Goal: Task Accomplishment & Management: Manage account settings

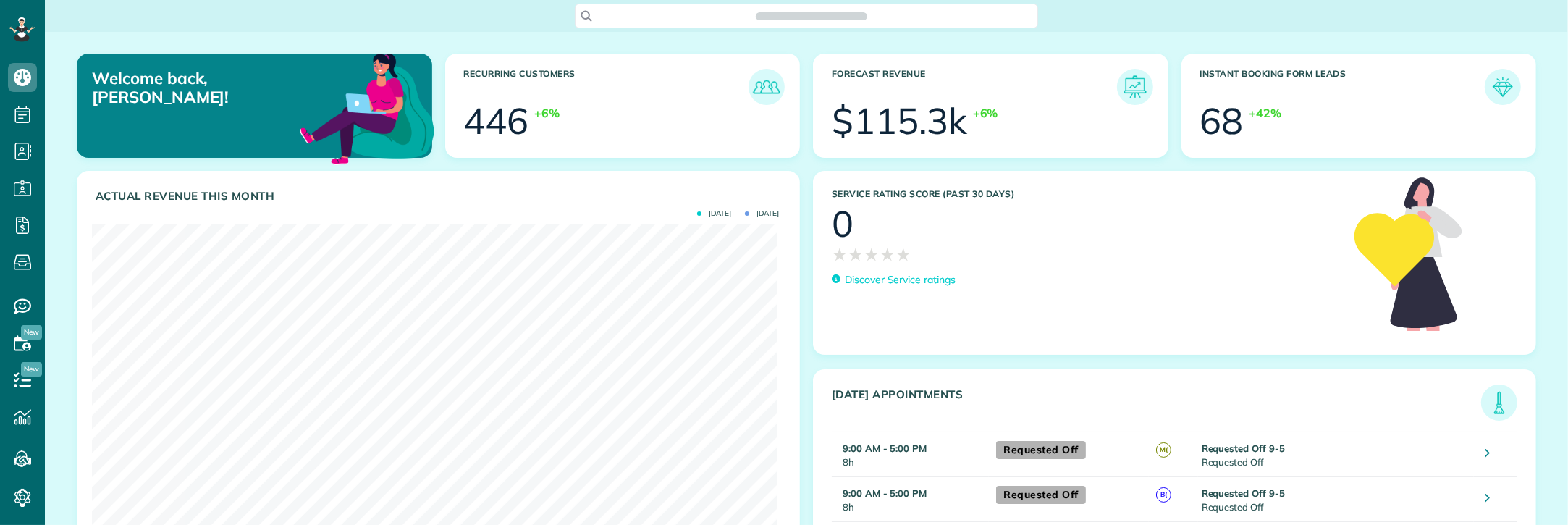
scroll to position [304, 685]
click at [722, 18] on span "Search ZenMaid…" at bounding box center [811, 16] width 440 height 15
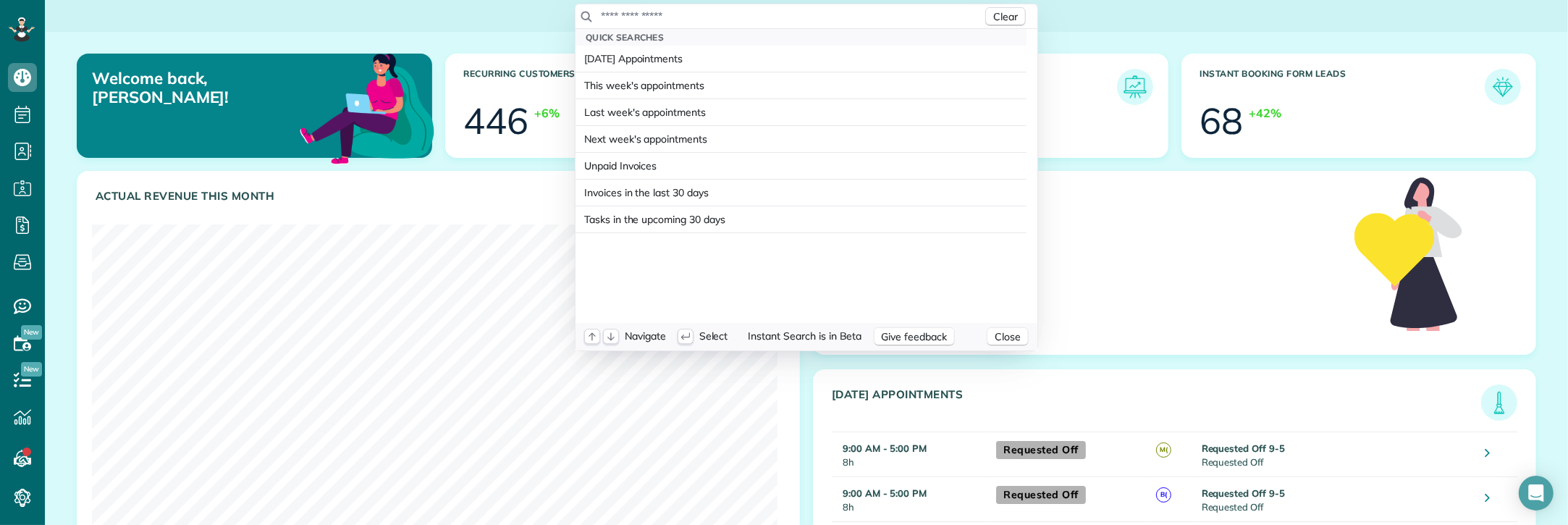
click at [721, 11] on input "text" at bounding box center [790, 16] width 382 height 15
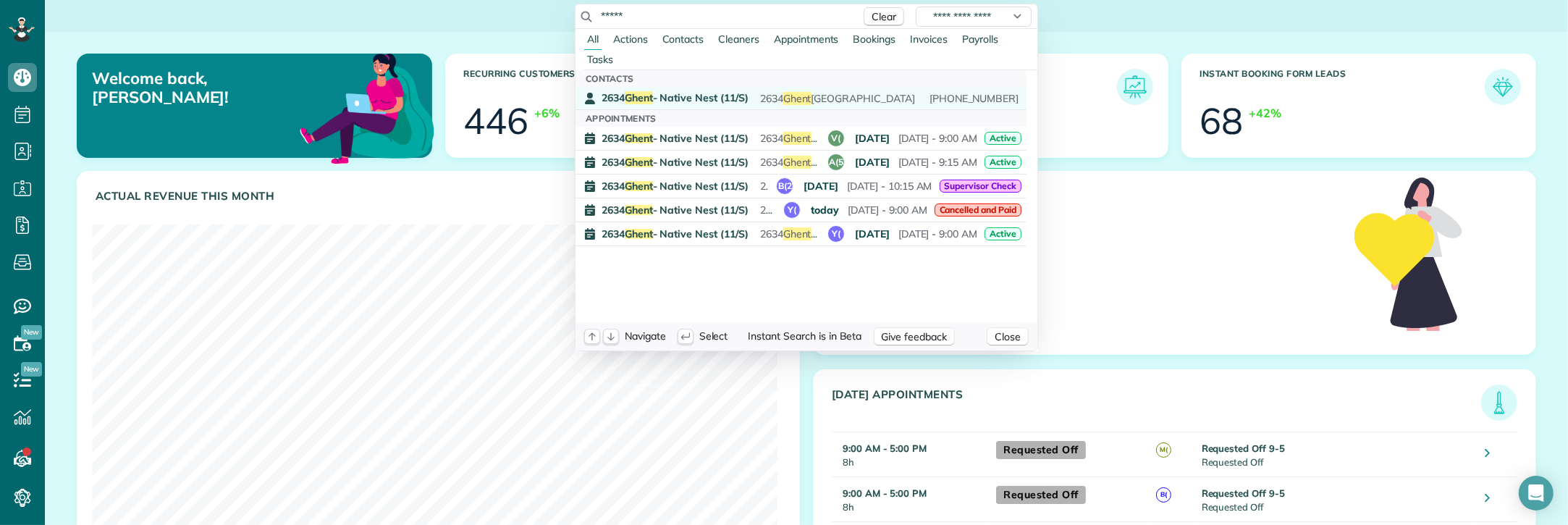
type input "*****"
click at [699, 94] on span "2634 Ghent - Native Nest (11/S)" at bounding box center [675, 97] width 147 height 13
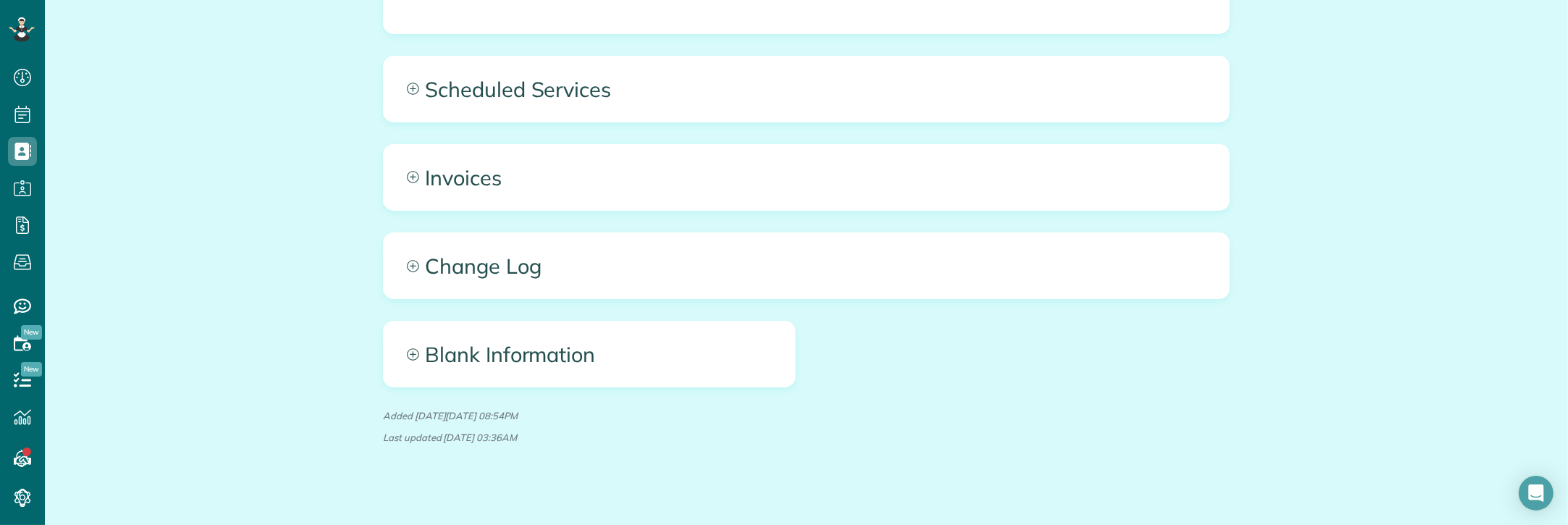
scroll to position [1066, 0]
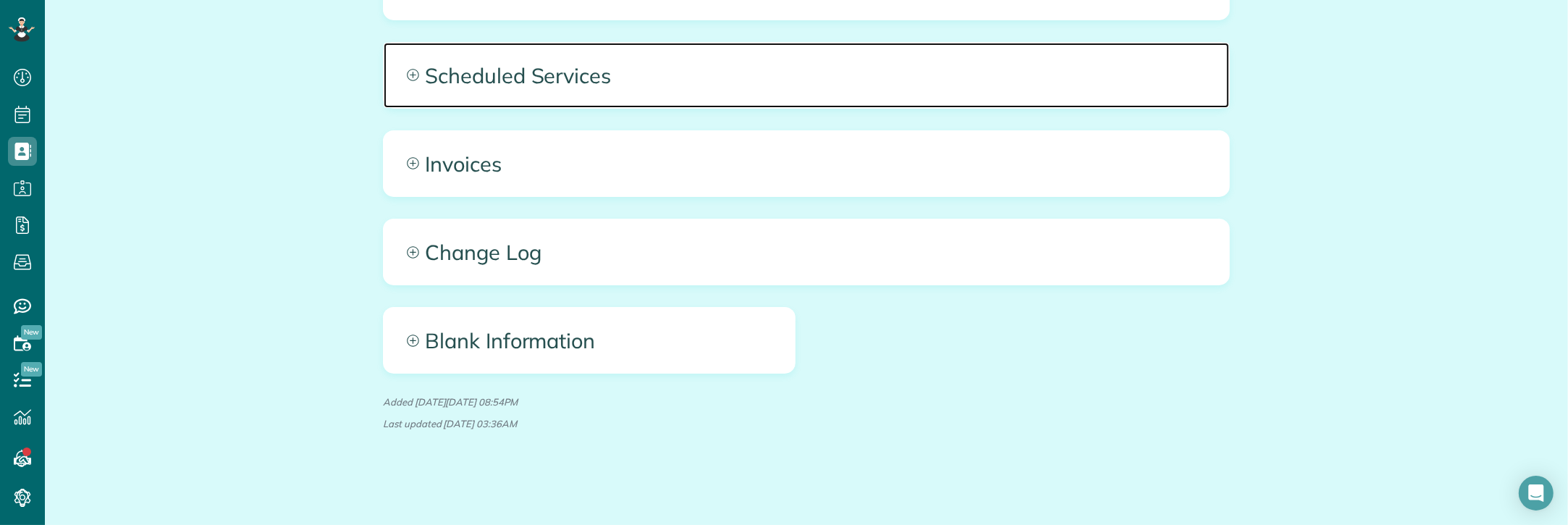
click at [646, 69] on span "Scheduled Services" at bounding box center [807, 75] width 846 height 65
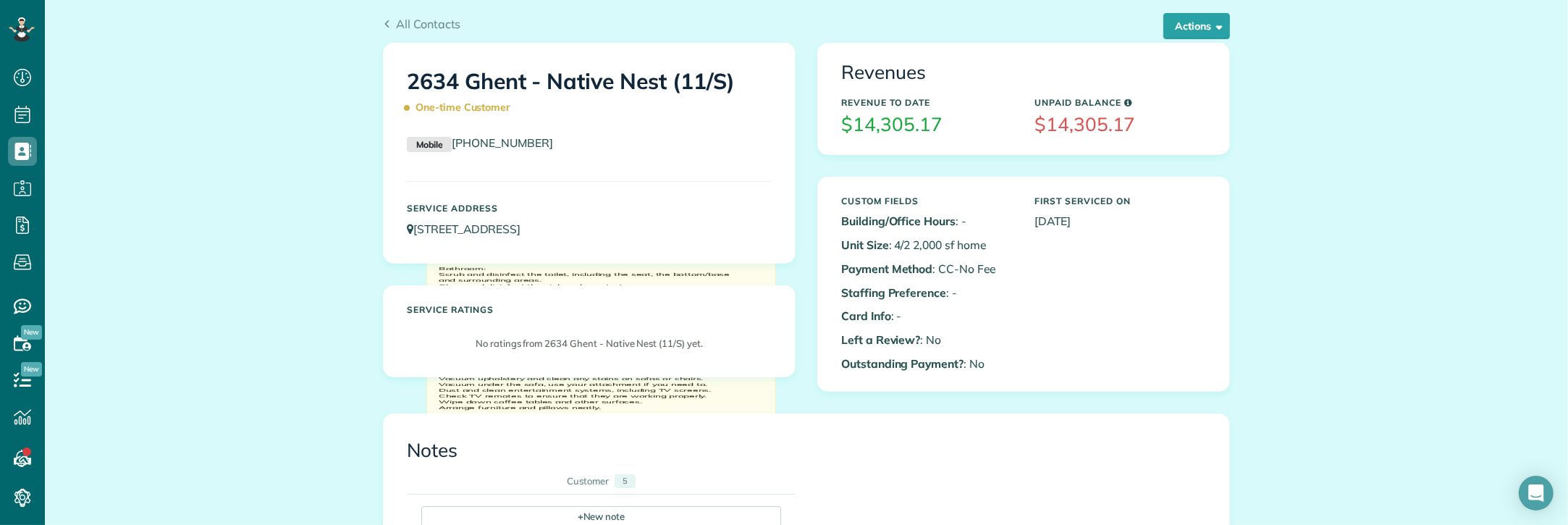
scroll to position [0, 0]
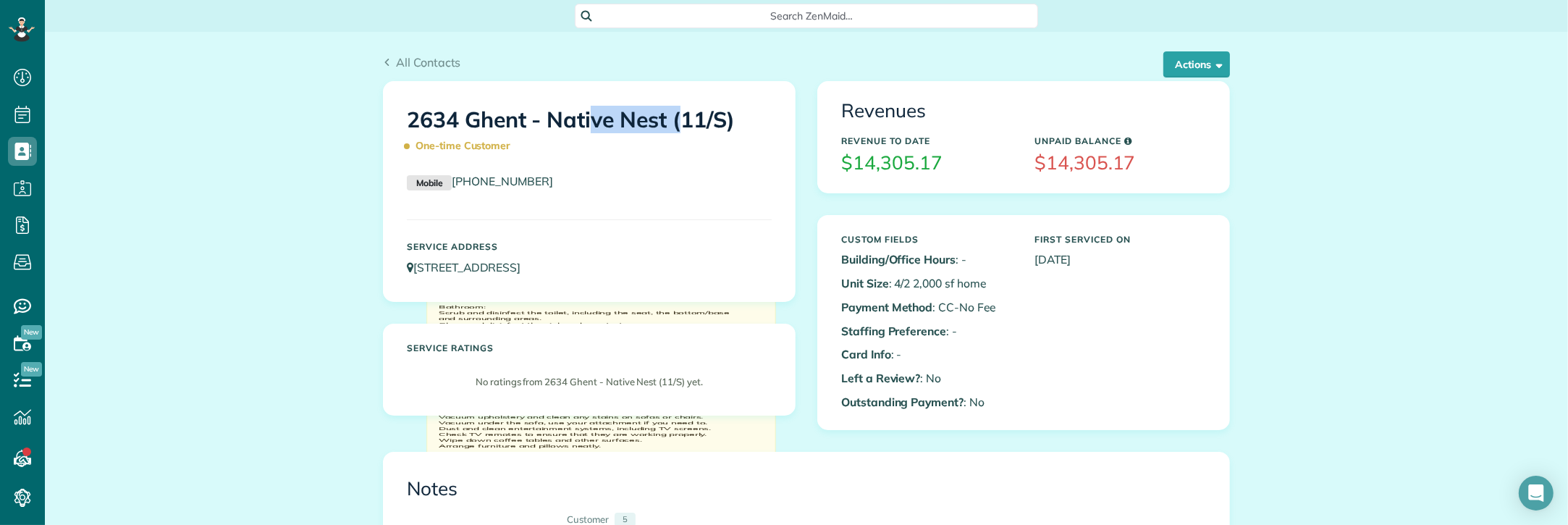
copy h1 "2634 Ghen"
copy h1 "2634 Ghent"
drag, startPoint x: 399, startPoint y: 123, endPoint x: 516, endPoint y: 130, distance: 117.2
click at [516, 130] on div "2634 Ghent - Native Nest (11/S) One-time Customer" at bounding box center [589, 129] width 387 height 72
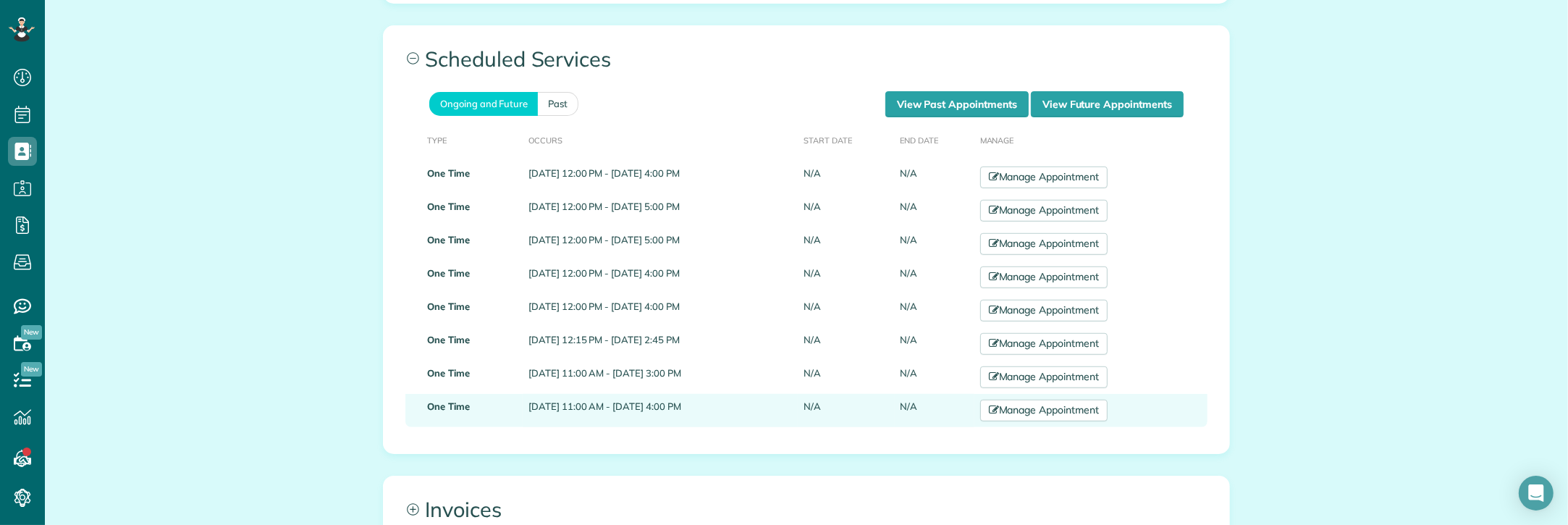
scroll to position [1086, 0]
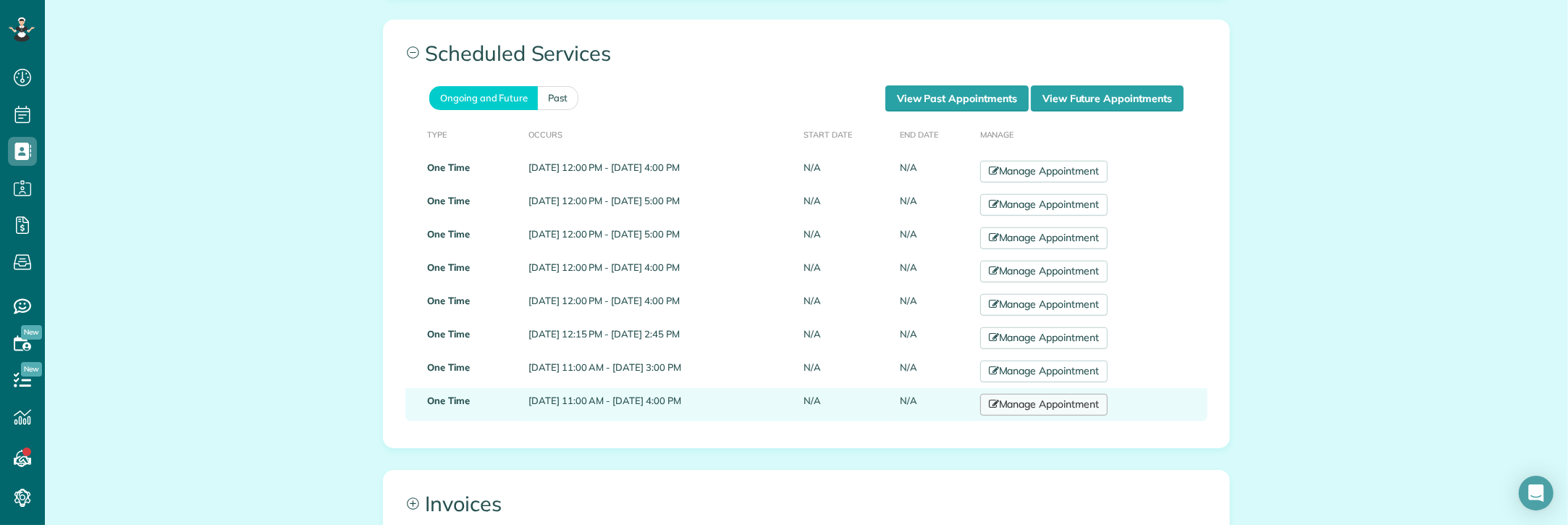
click at [1054, 406] on link "Manage Appointment" at bounding box center [1043, 404] width 127 height 21
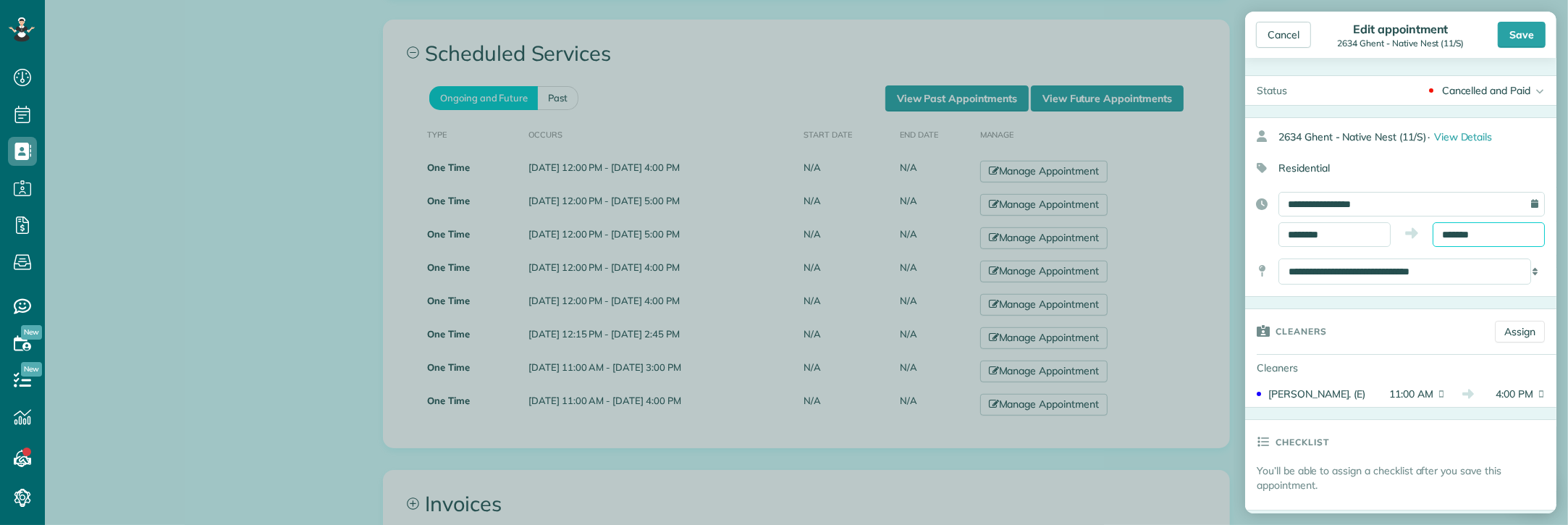
click at [1476, 235] on input "*******" at bounding box center [1488, 234] width 112 height 24
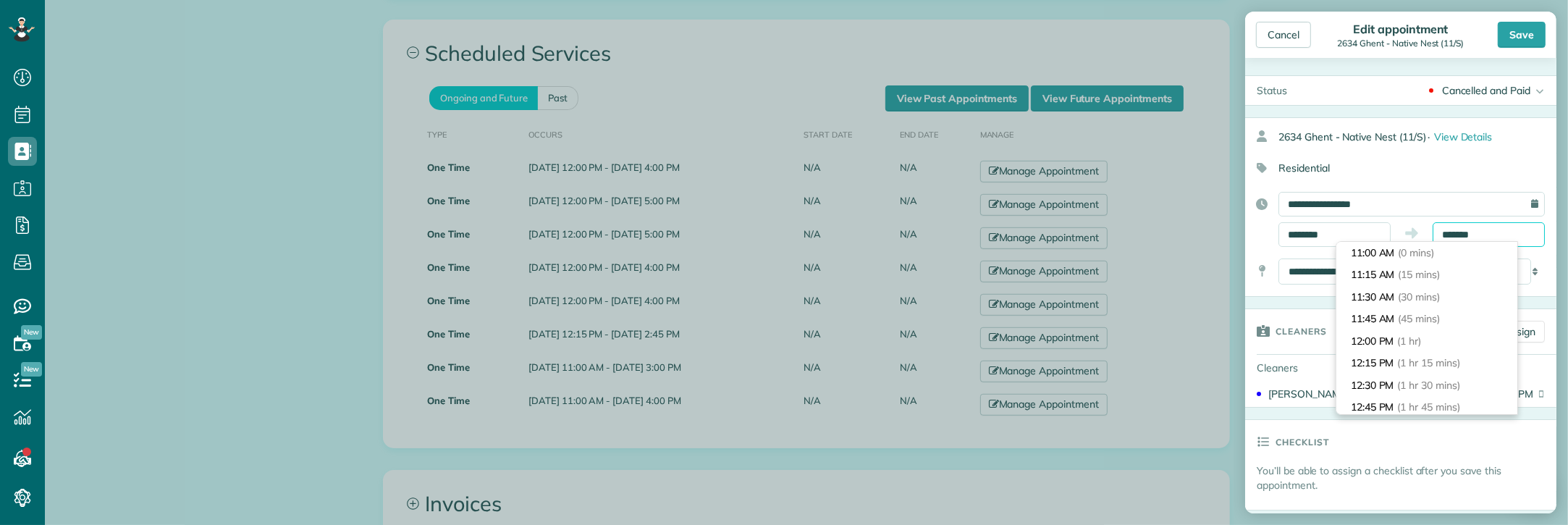
scroll to position [420, 0]
click at [149, 254] on body "Dashboard Scheduling Calendar View List View Dispatch View - Weekly scheduling …" at bounding box center [784, 262] width 1568 height 525
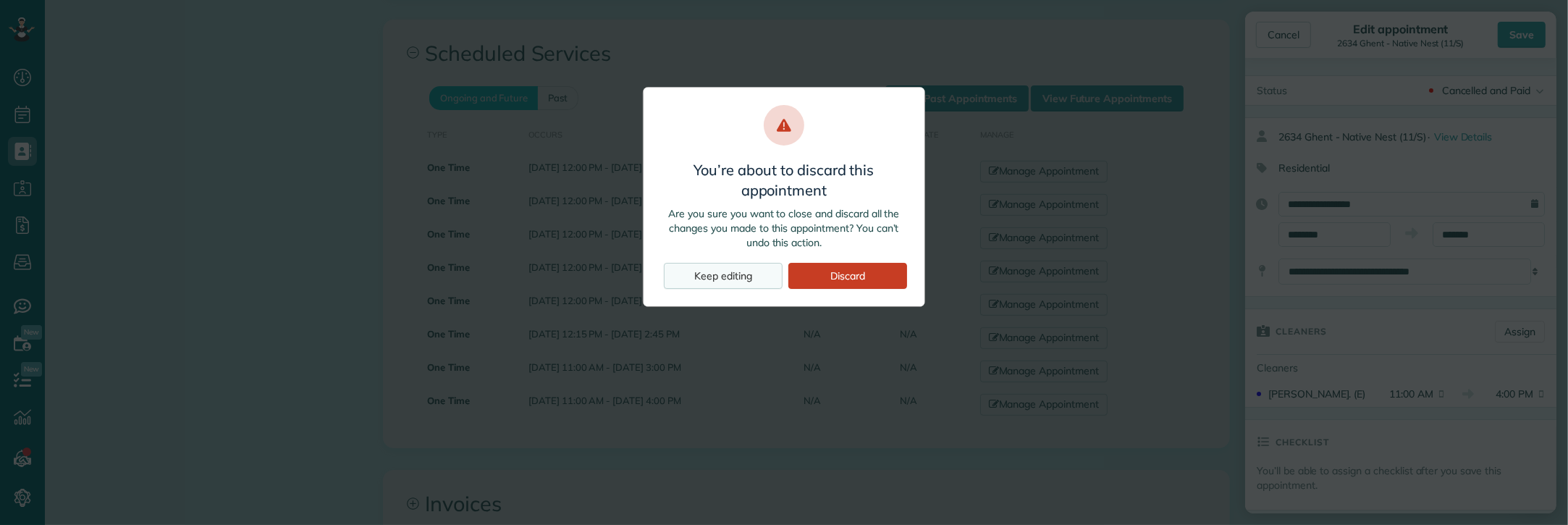
click at [718, 280] on div "Keep editing" at bounding box center [723, 275] width 119 height 26
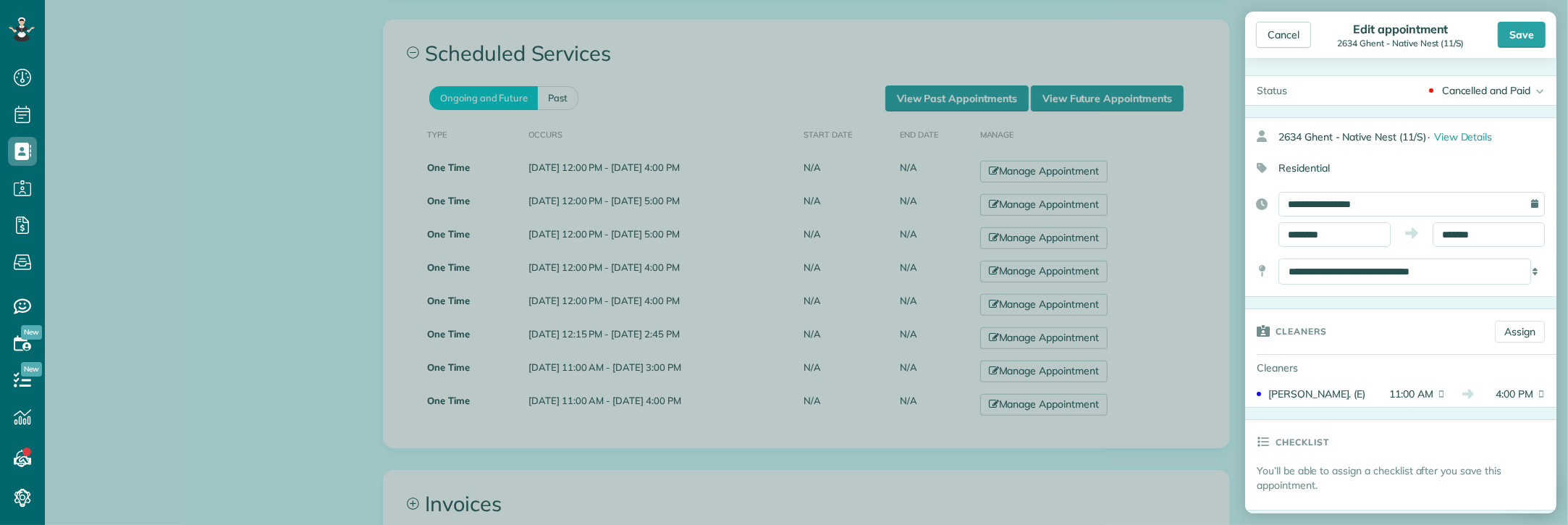
click at [268, 167] on body "Dashboard Scheduling Calendar View List View Dispatch View - Weekly scheduling …" at bounding box center [784, 262] width 1568 height 525
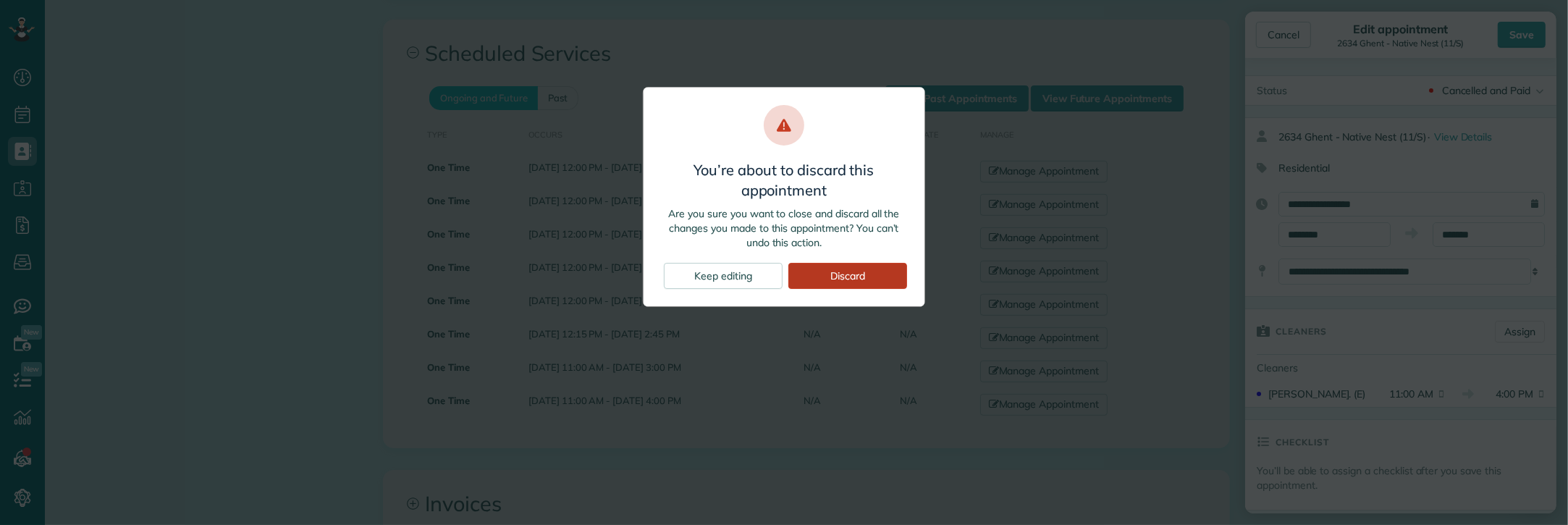
click at [845, 276] on div "Discard" at bounding box center [848, 275] width 119 height 26
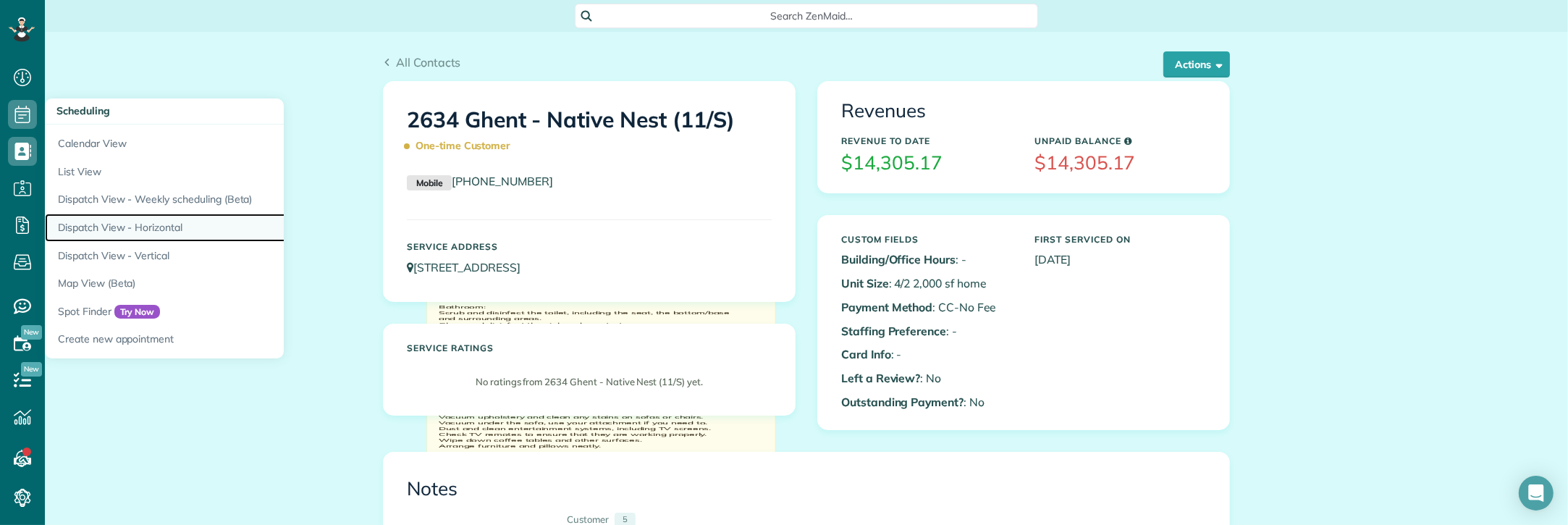
click at [152, 226] on link "Dispatch View - Horizontal" at bounding box center [226, 228] width 362 height 28
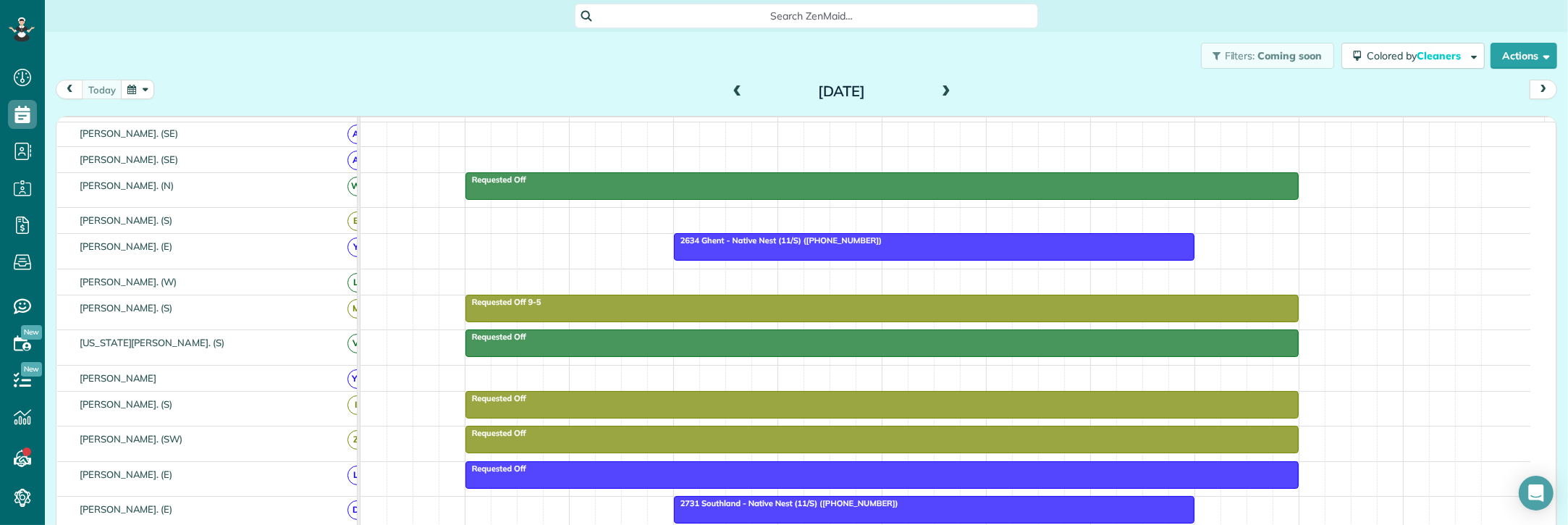
scroll to position [121, 0]
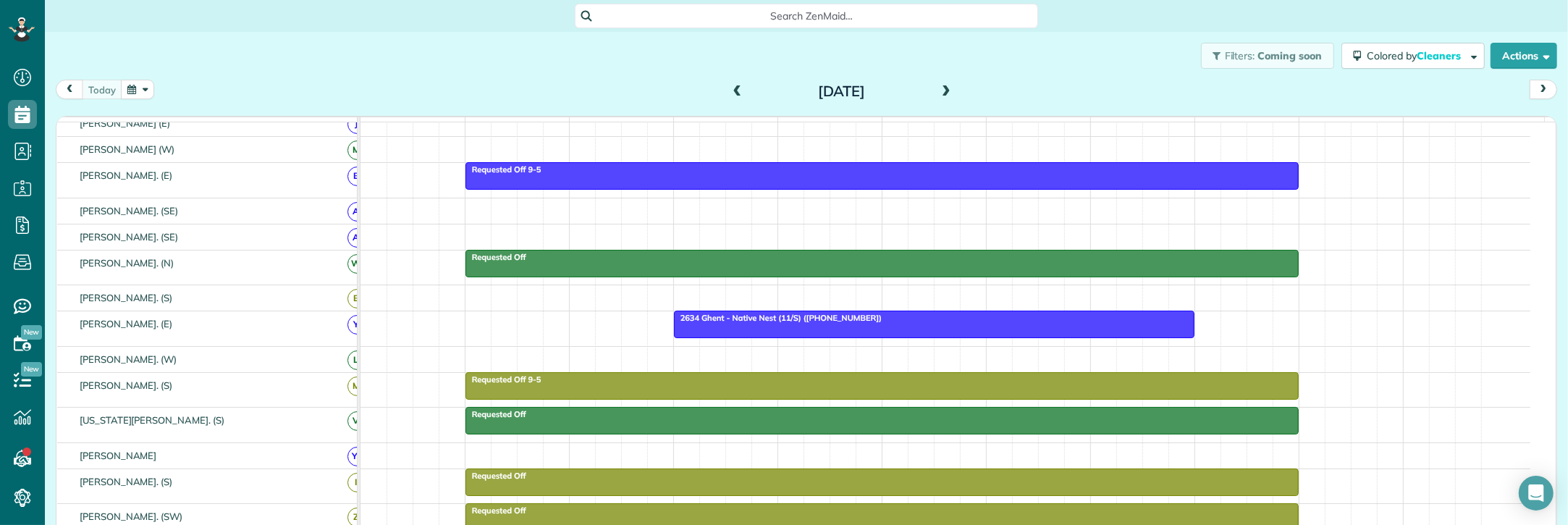
click at [938, 91] on span at bounding box center [946, 91] width 16 height 13
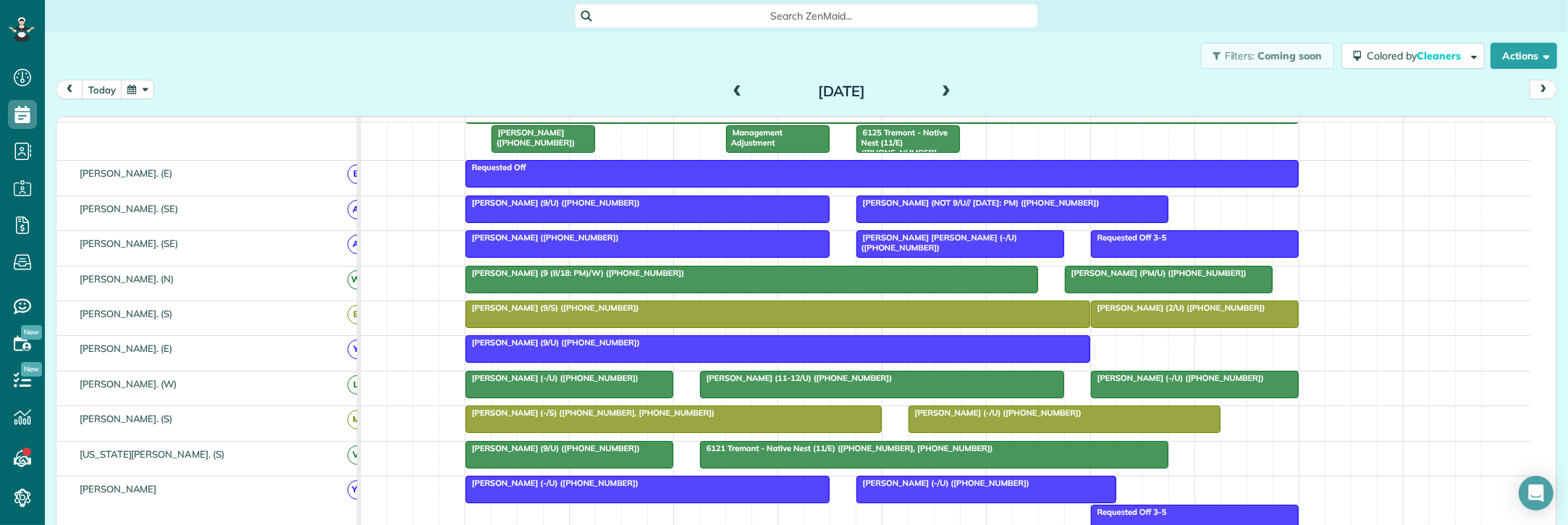
scroll to position [0, 0]
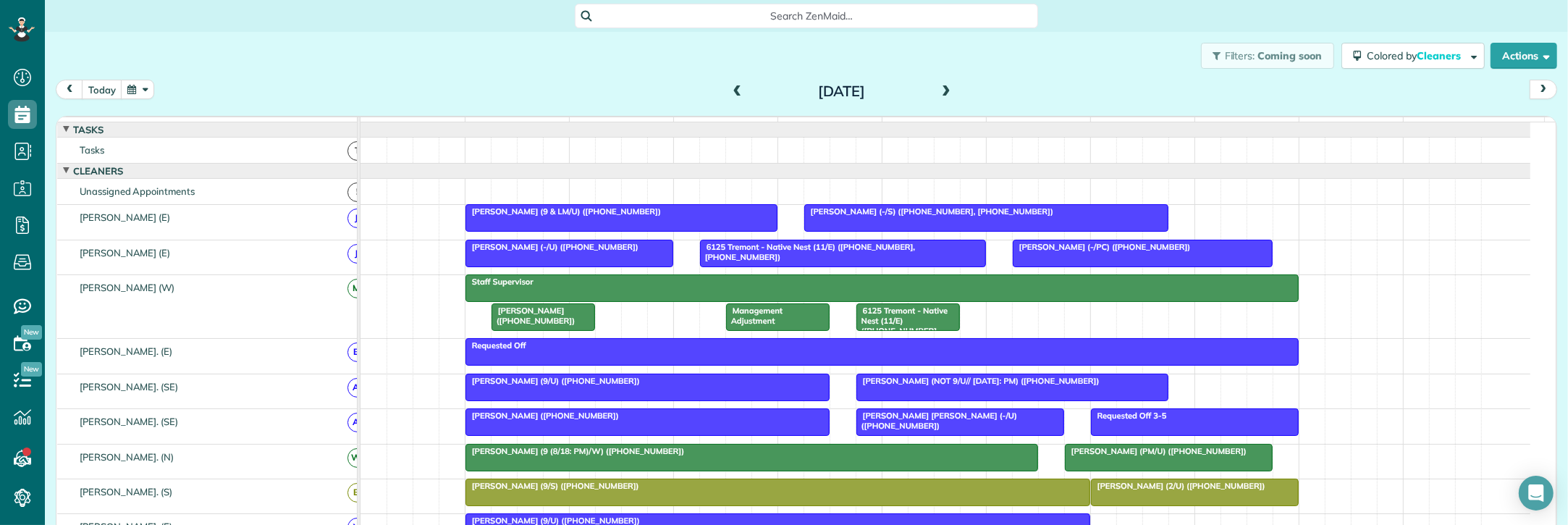
click at [942, 86] on span at bounding box center [946, 91] width 16 height 13
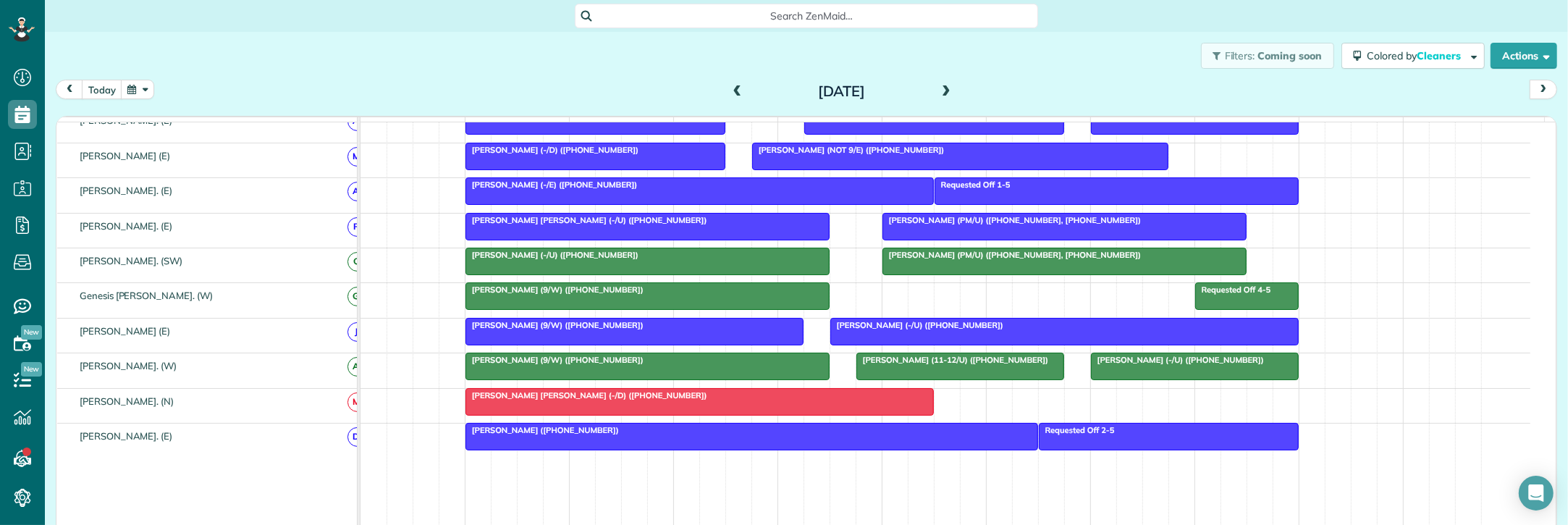
click at [735, 90] on span at bounding box center [738, 91] width 16 height 13
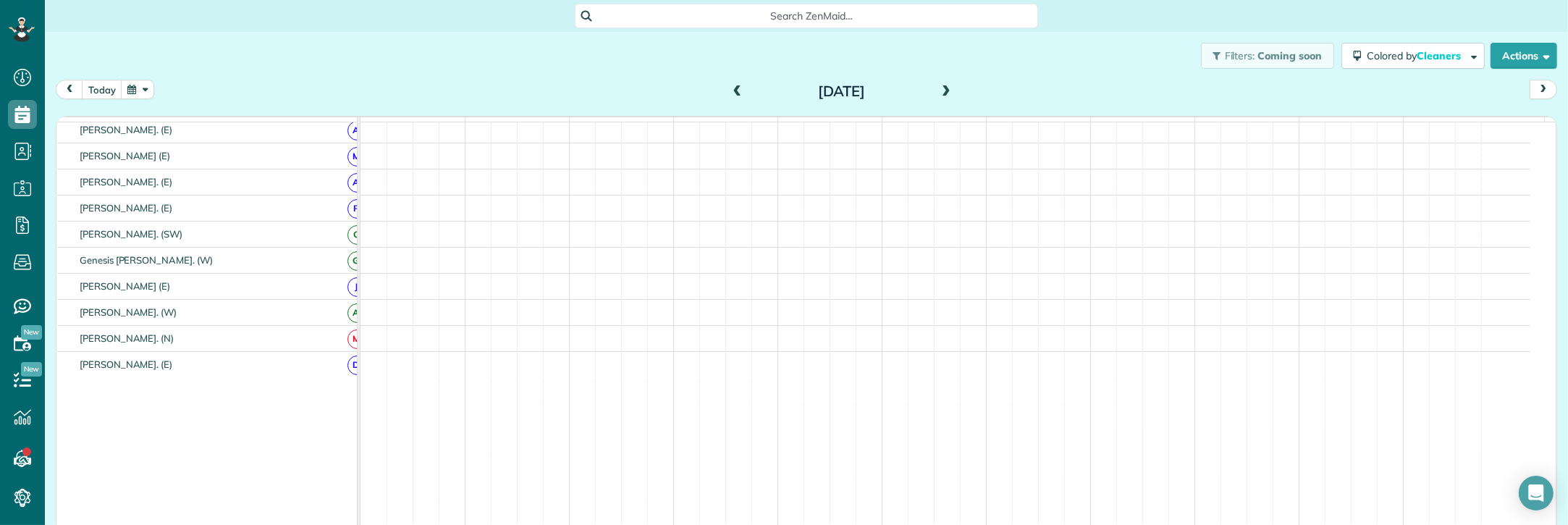
click at [730, 88] on span at bounding box center [738, 91] width 16 height 13
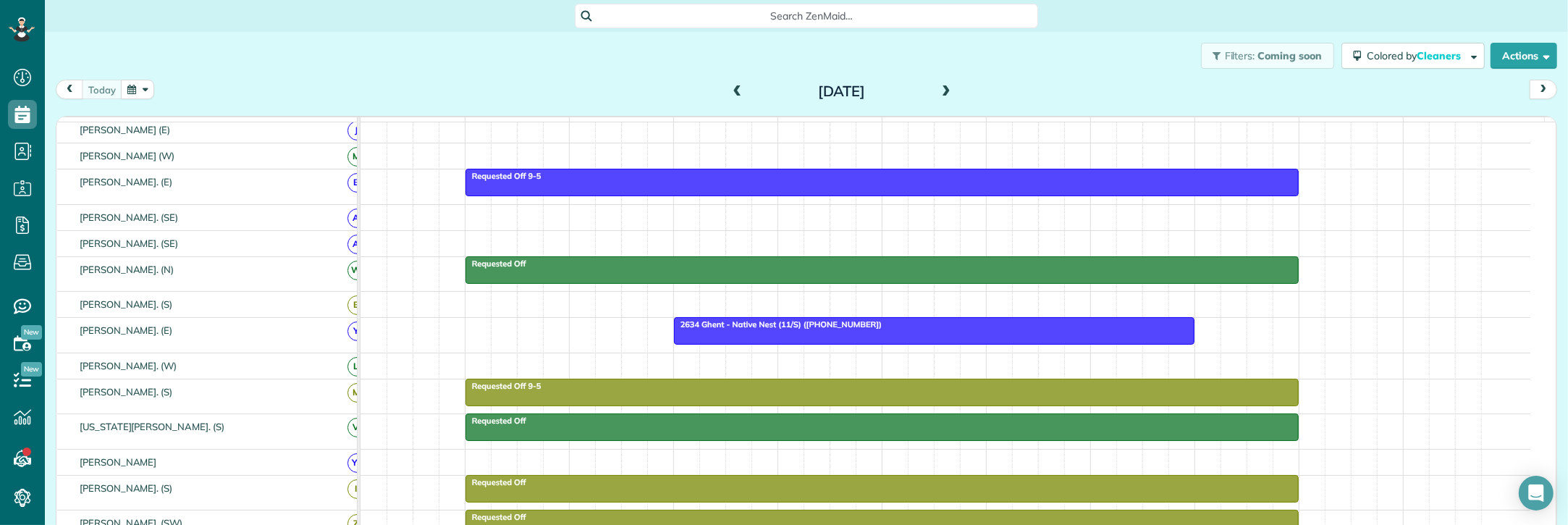
click at [911, 330] on div "2634 Ghent - Native Nest (11/S) (+19406821867)" at bounding box center [934, 324] width 512 height 10
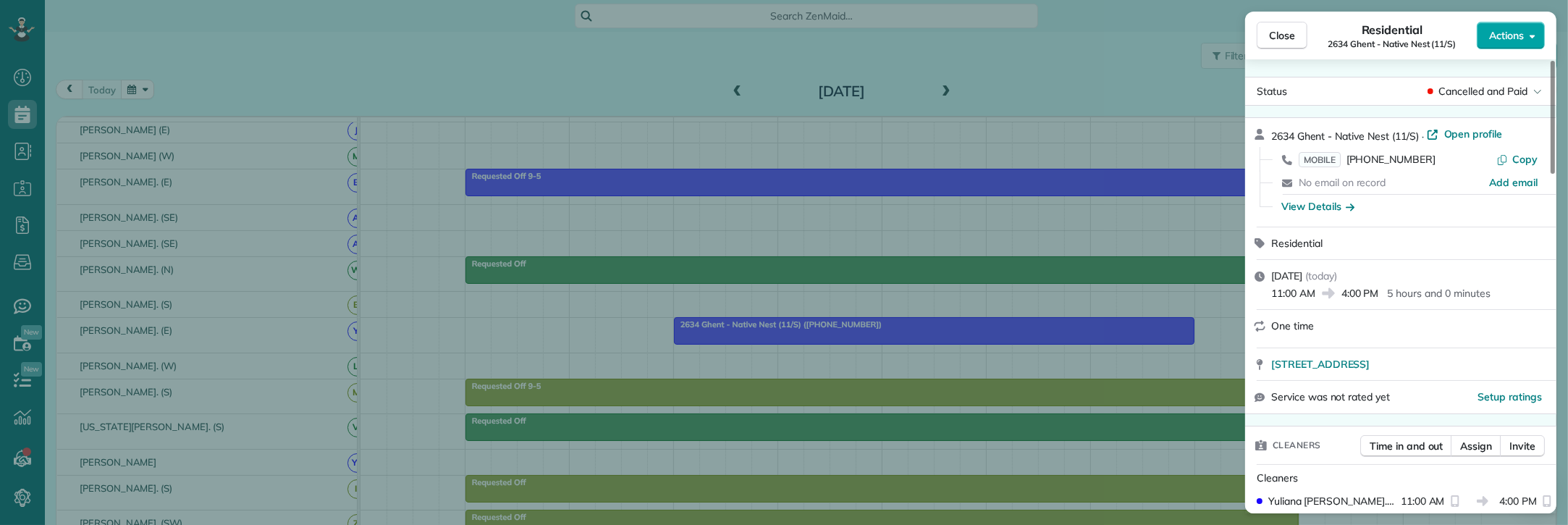
click at [1512, 40] on span "Actions" at bounding box center [1507, 35] width 35 height 15
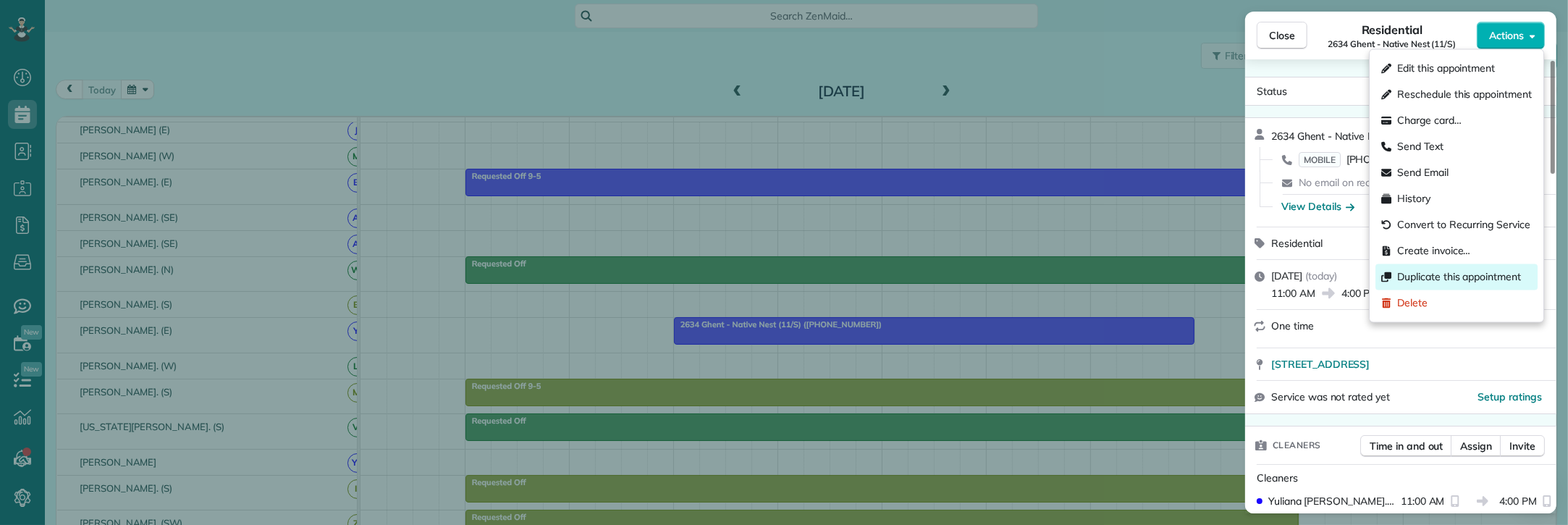
click at [1468, 273] on span "Duplicate this appointment" at bounding box center [1458, 277] width 123 height 15
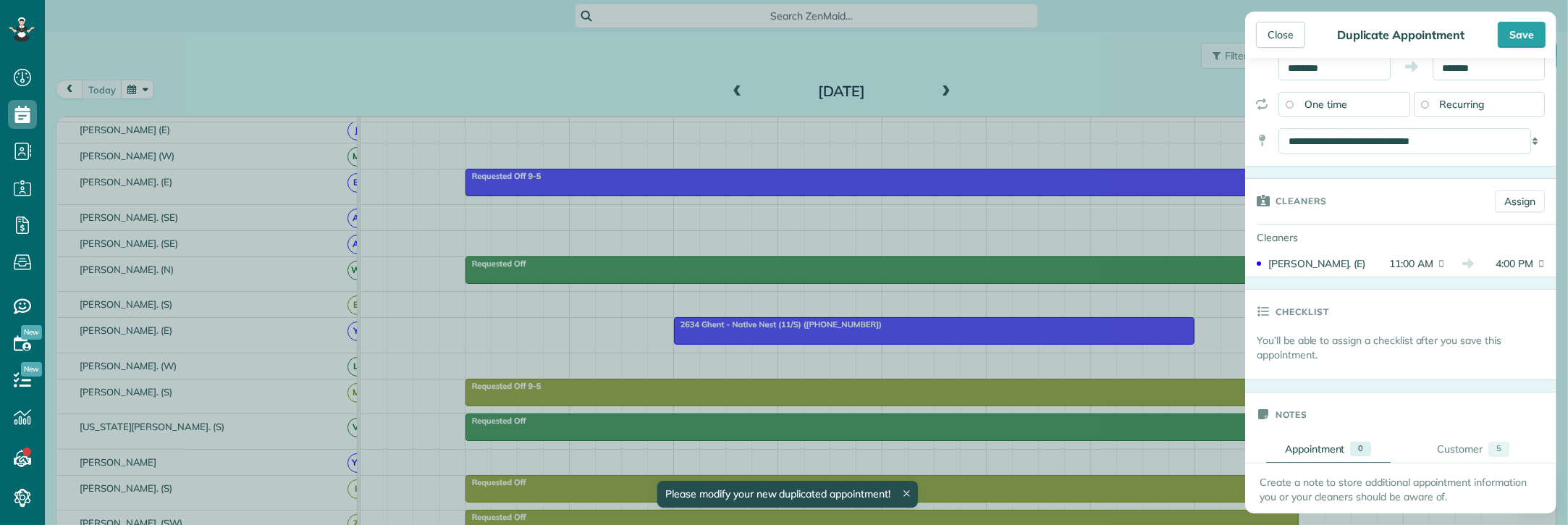
scroll to position [181, 0]
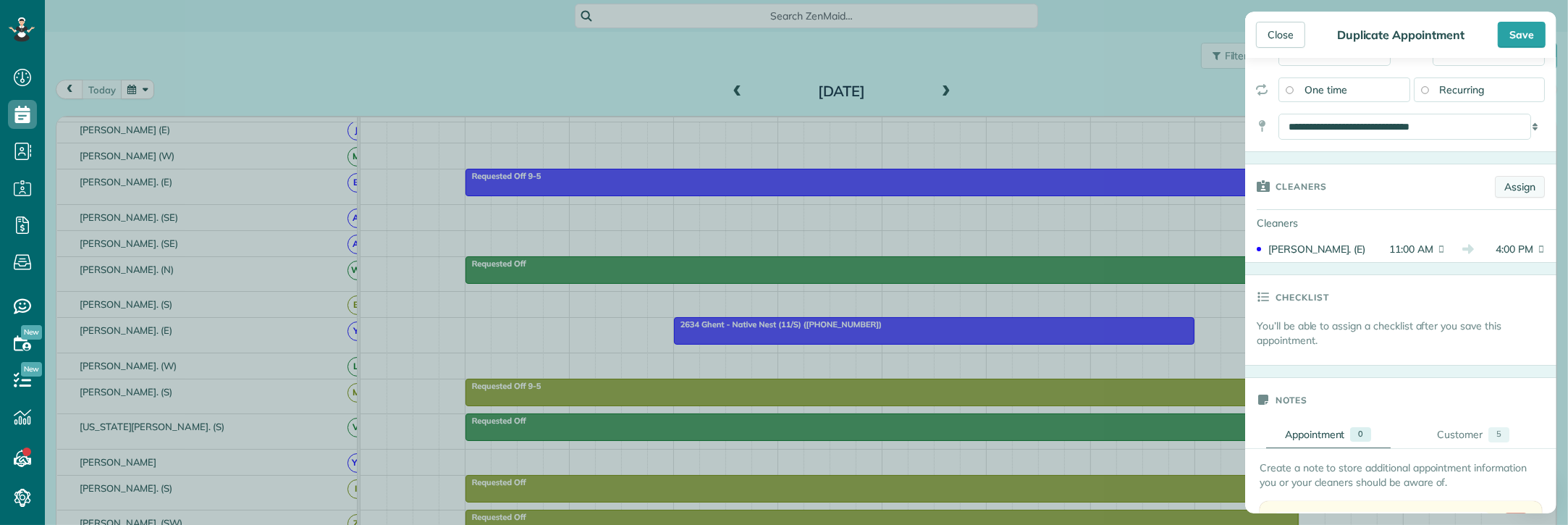
click at [1499, 191] on link "Assign" at bounding box center [1519, 187] width 50 height 21
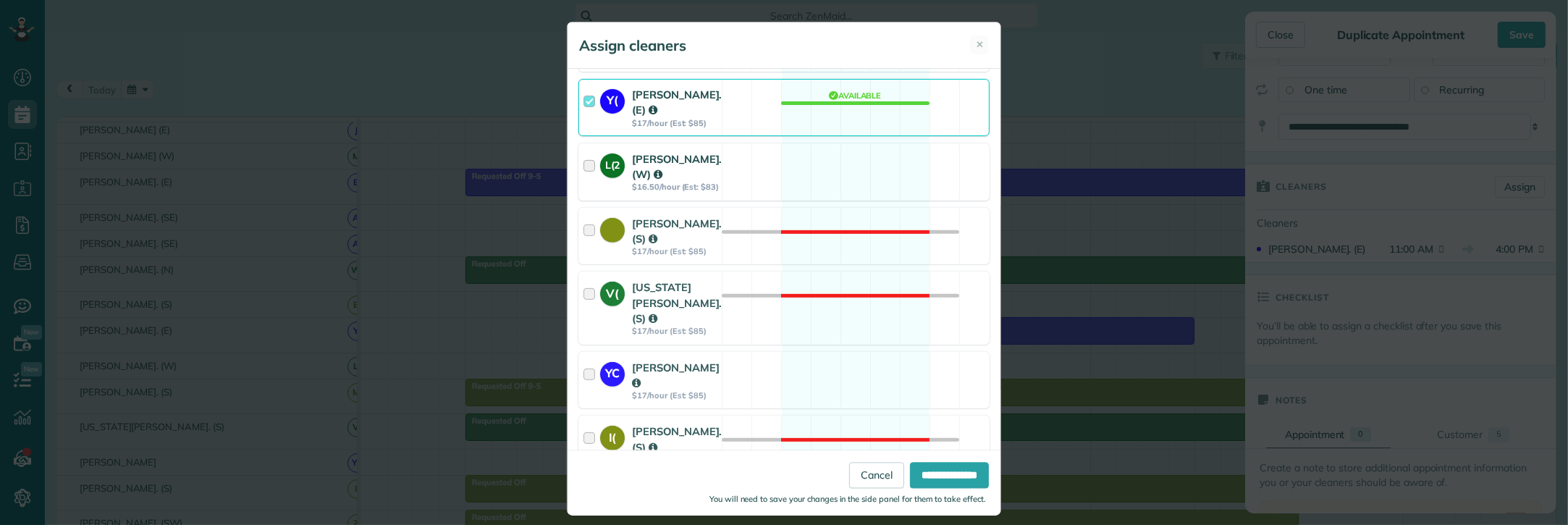
scroll to position [634, 0]
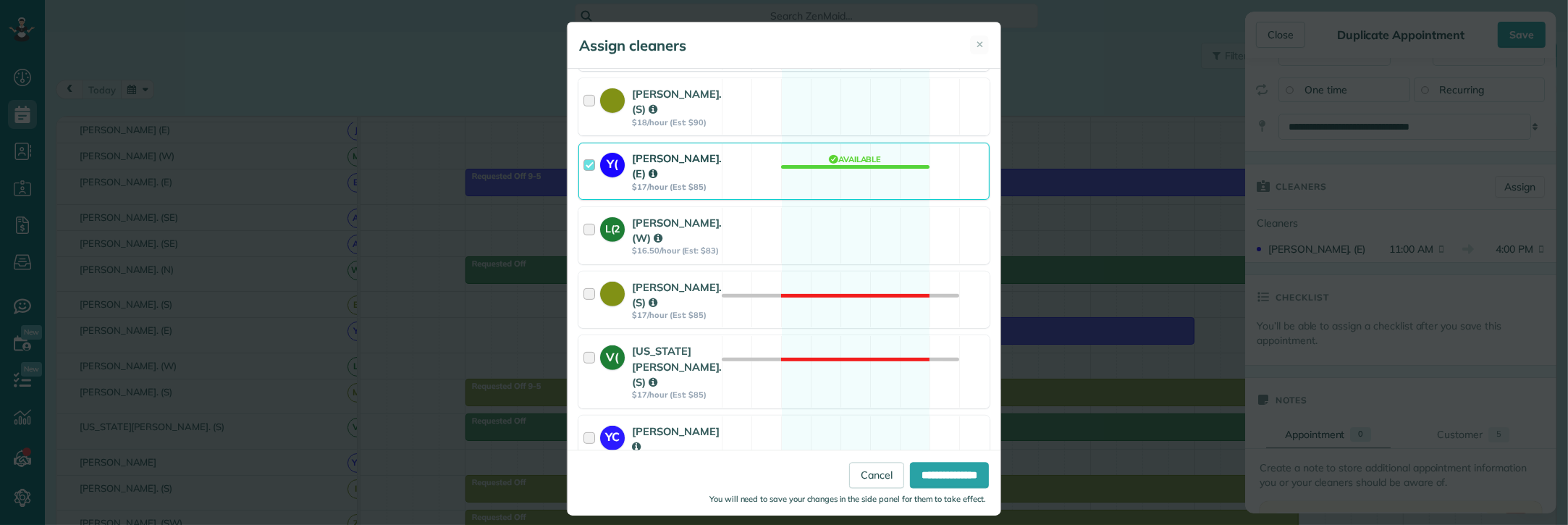
click at [583, 192] on div at bounding box center [591, 171] width 17 height 41
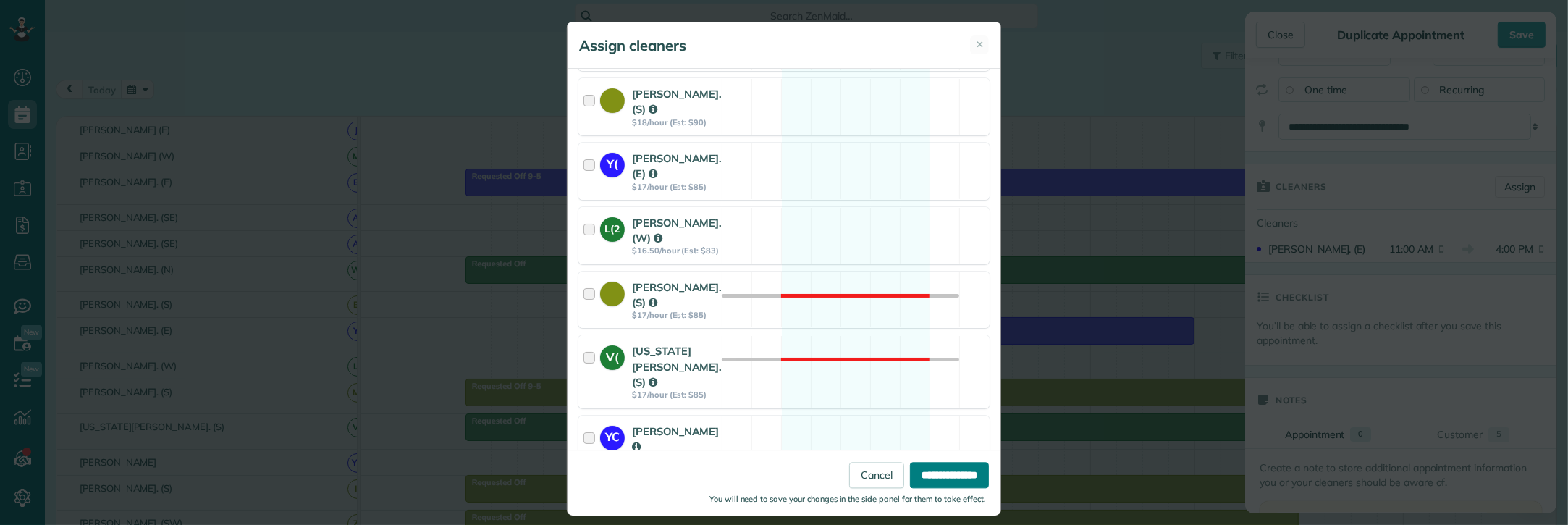
click at [913, 472] on input "**********" at bounding box center [949, 474] width 79 height 26
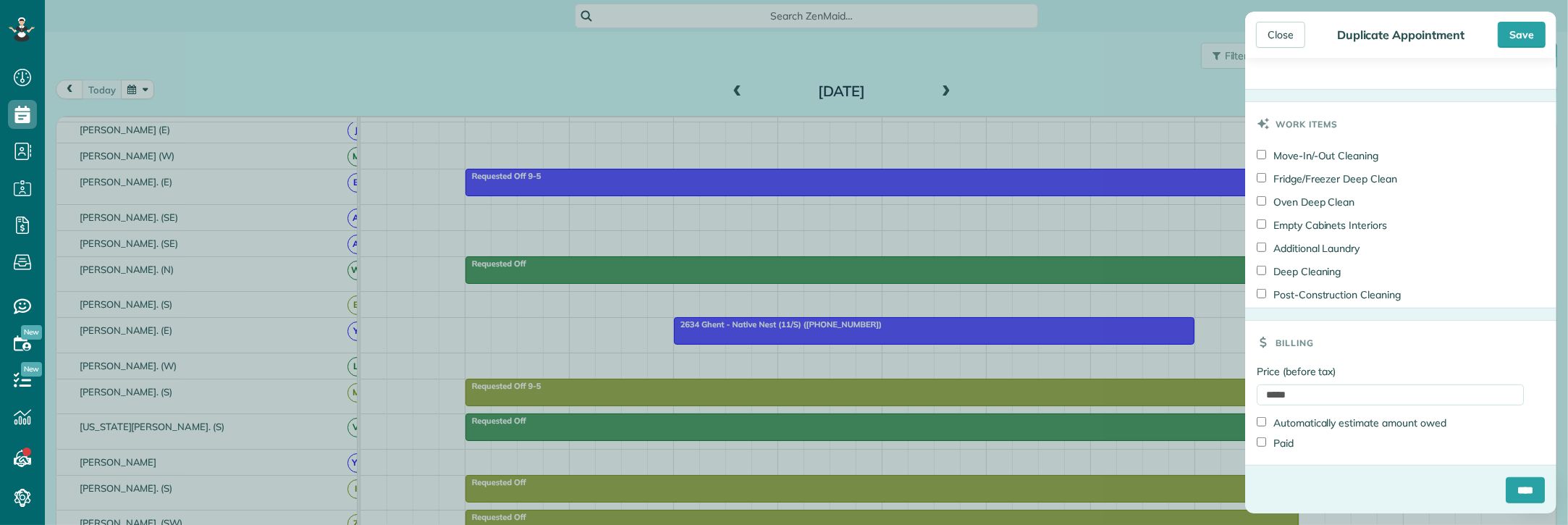
scroll to position [1099, 0]
drag, startPoint x: 1290, startPoint y: 390, endPoint x: 1174, endPoint y: 396, distance: 116.2
click at [1182, 396] on div "Close Duplicate Appointment Save Status Cancelled and Paid Active Cancelled Can…" at bounding box center [784, 262] width 1568 height 525
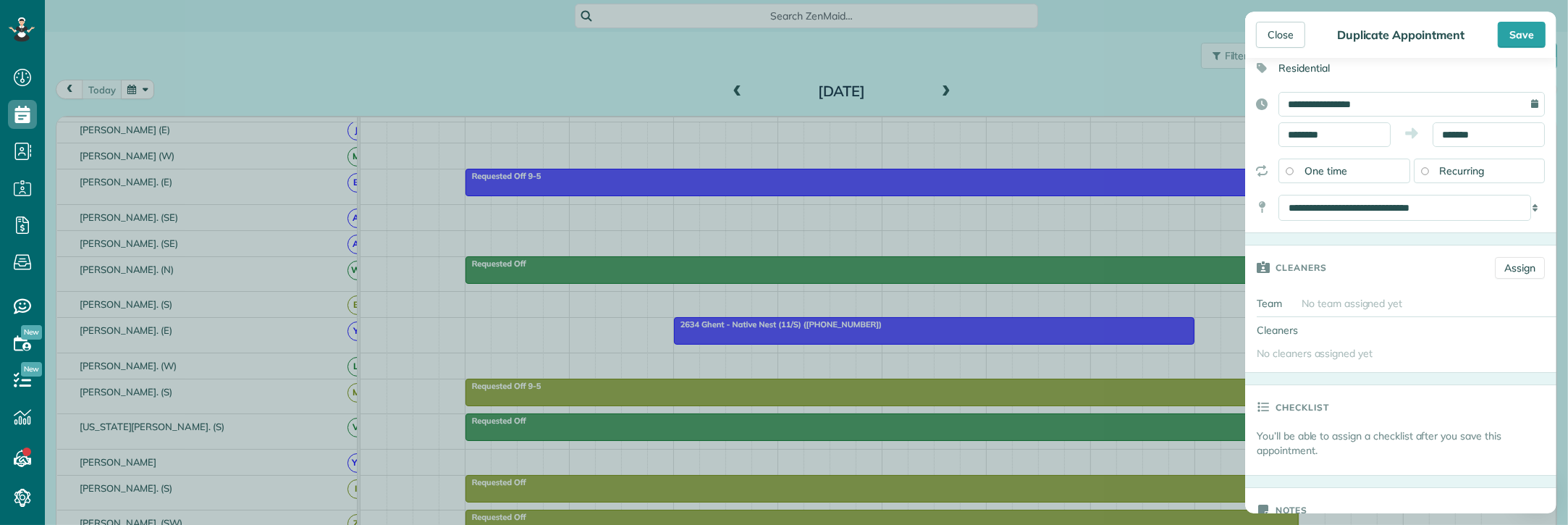
scroll to position [452, 0]
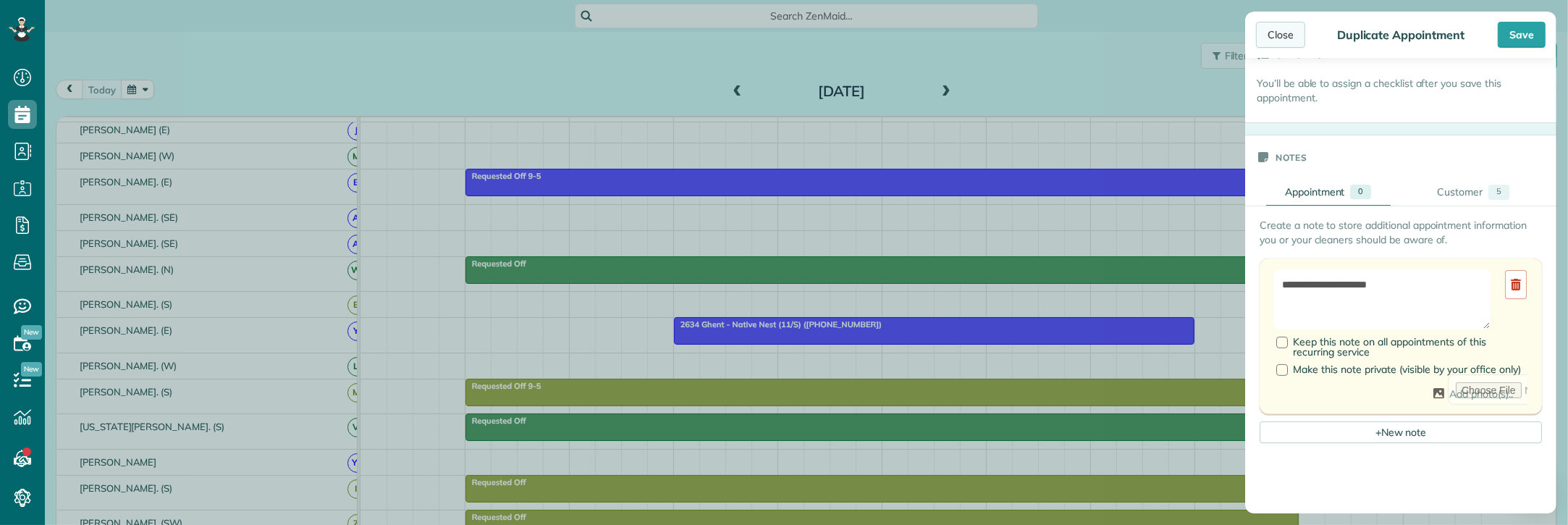
click at [1282, 34] on div "Close" at bounding box center [1280, 34] width 50 height 26
